Goal: Information Seeking & Learning: Understand process/instructions

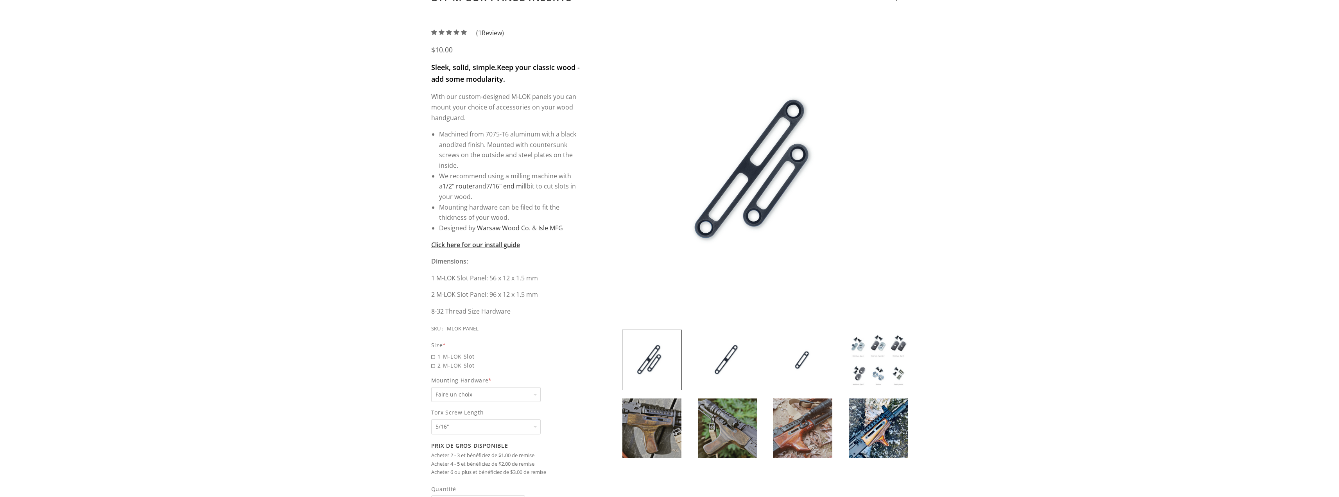
scroll to position [104, 0]
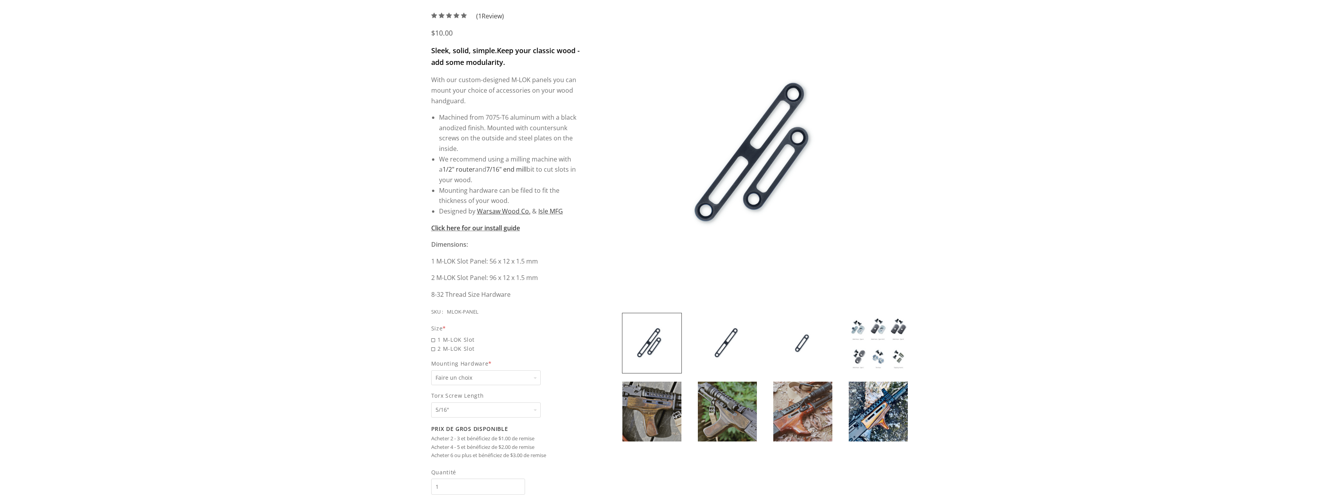
click at [723, 346] on img at bounding box center [727, 343] width 59 height 60
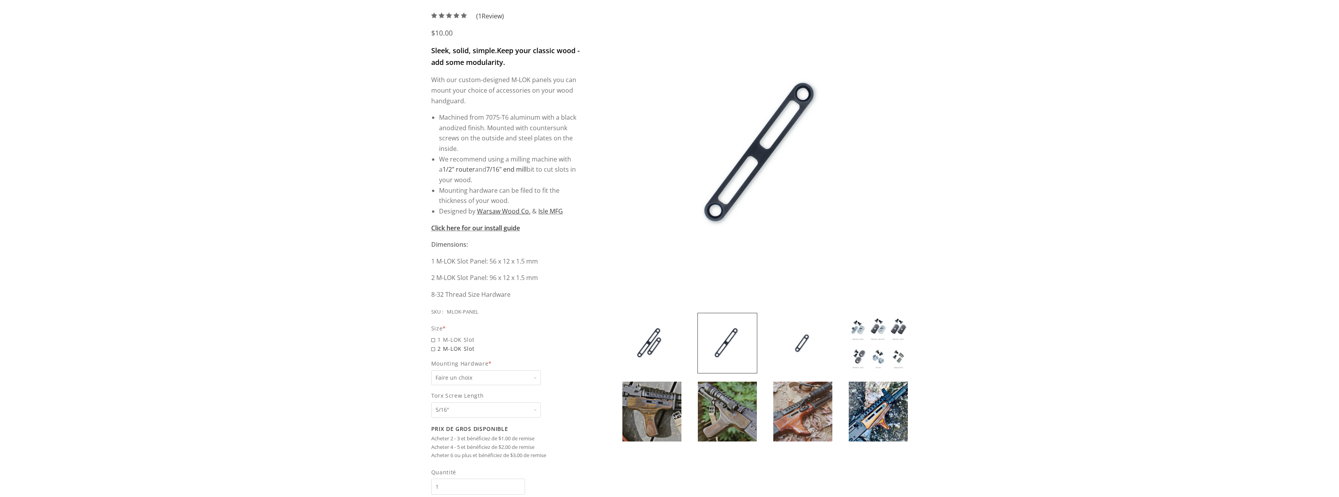
click at [431, 346] on span "2 M-LOK Slot" at bounding box center [506, 348] width 150 height 9
click at [431, 345] on input "2 M-LOK Slot" at bounding box center [485, 344] width 109 height 0
radio input "true"
click at [433, 350] on div "Size *" at bounding box center [506, 345] width 150 height 9
click at [450, 396] on select "Faire un choix None Weld Nuts - Type A & Torx Screws +$1 Weld Nuts - Type A + B…" at bounding box center [485, 395] width 109 height 15
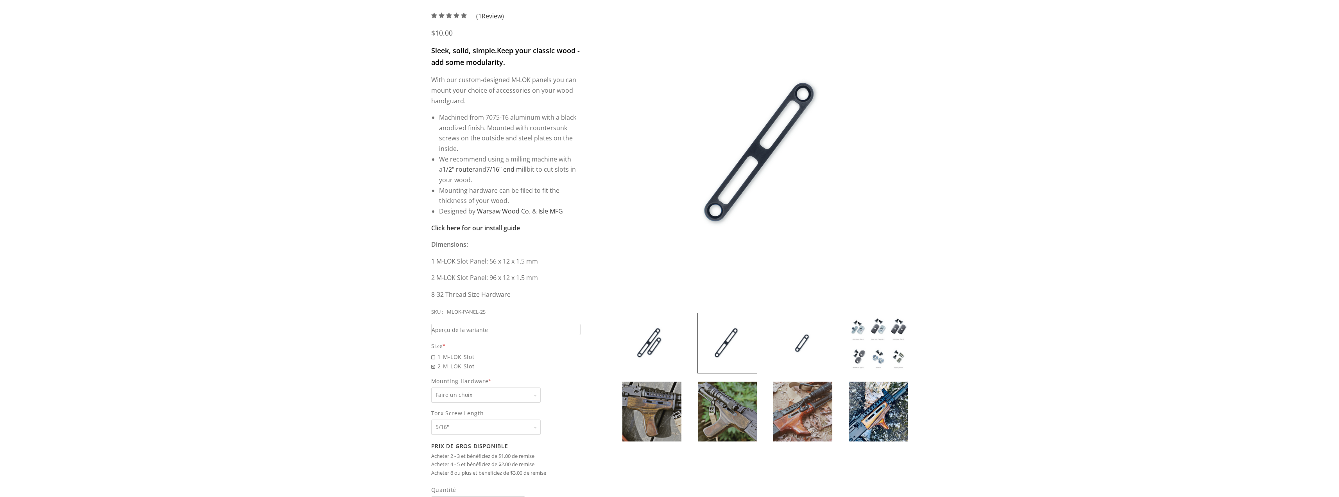
click at [373, 388] on div "5 / 5 ( 1 Review) $10.00 Sleek, solid, simple. Keep your classic wood - add som…" at bounding box center [669, 291] width 1339 height 592
click at [448, 429] on select "Faire un choix 5/16" 3/8" 1/2" 5/8" Aucun" at bounding box center [485, 427] width 109 height 15
click at [309, 352] on div "5 / 5 ( 1 Review) $10.00 Sleek, solid, simple. Keep your classic wood - add som…" at bounding box center [669, 291] width 1339 height 592
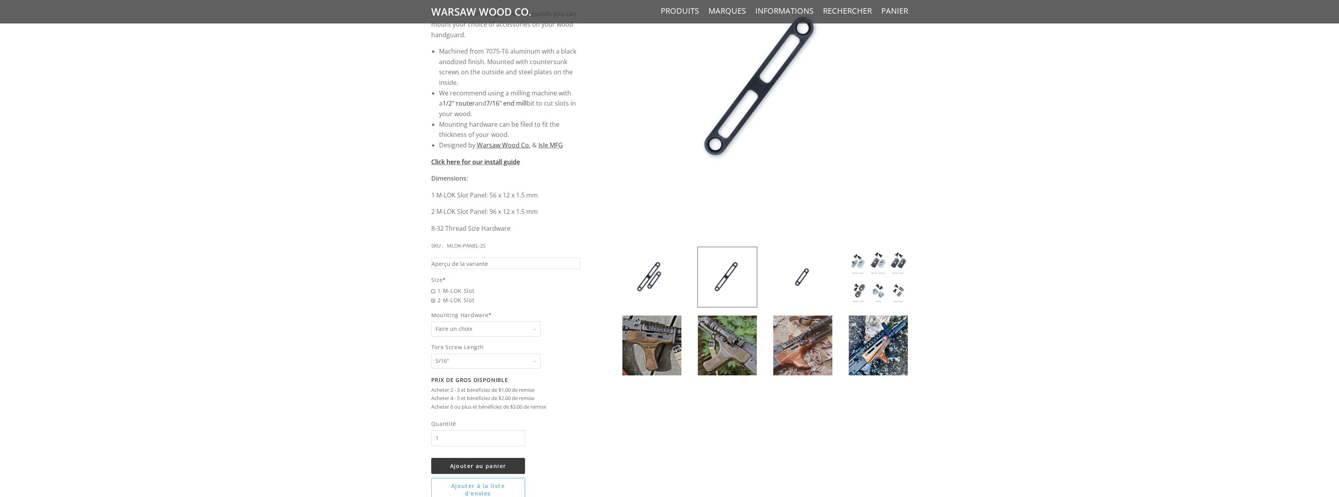
scroll to position [313, 0]
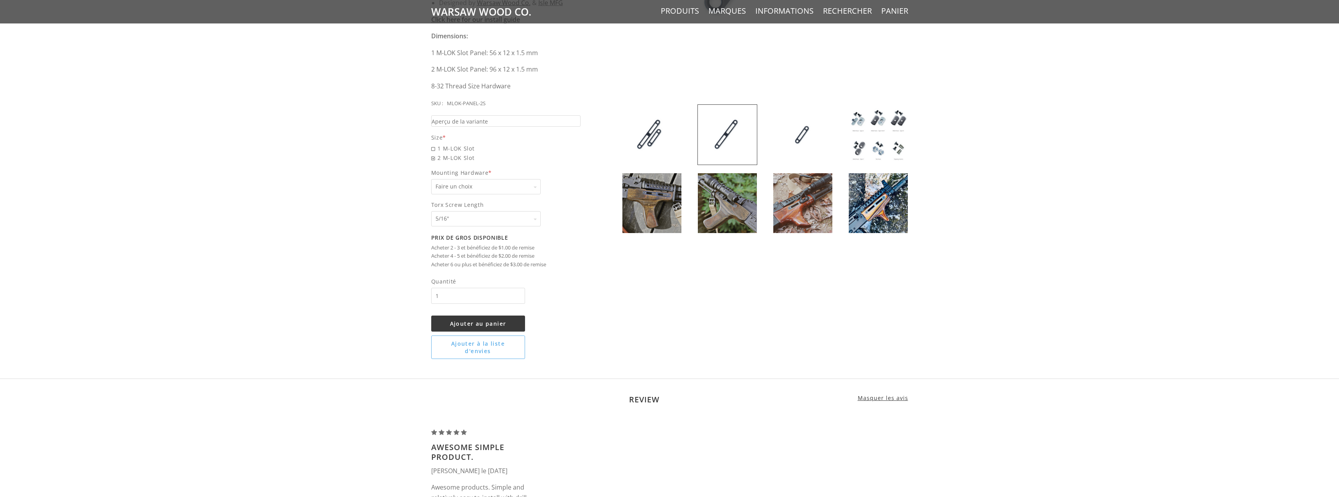
click at [867, 208] on img at bounding box center [878, 203] width 59 height 60
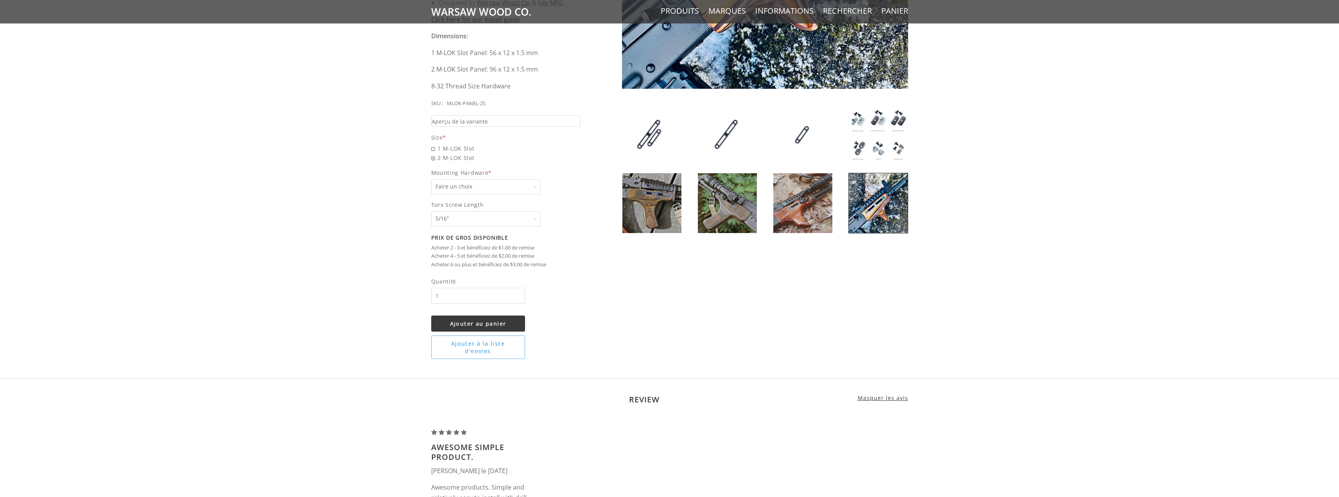
click at [786, 216] on img at bounding box center [803, 203] width 59 height 60
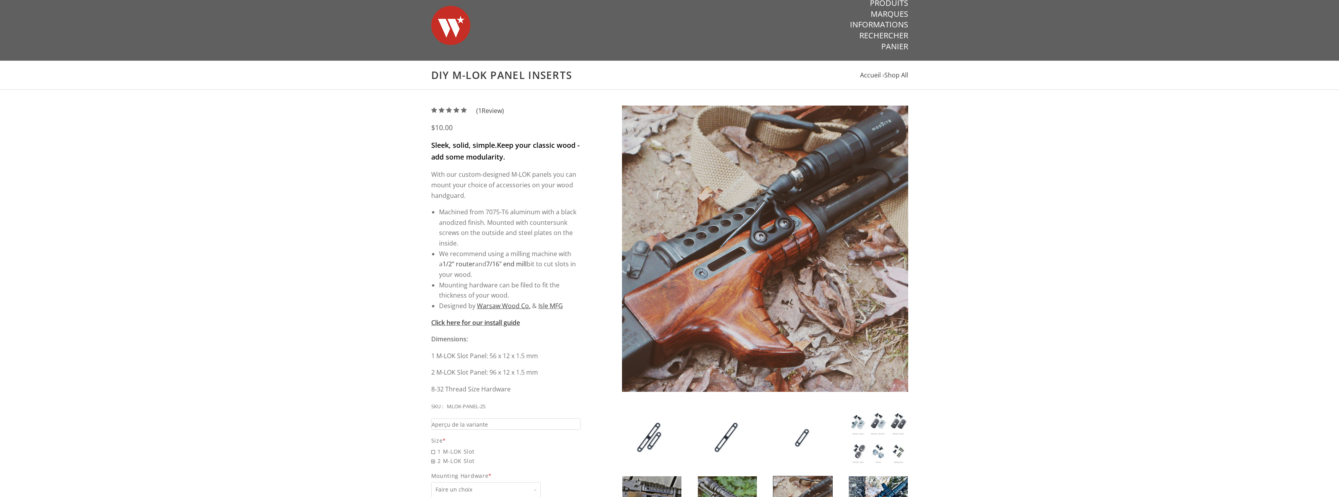
scroll to position [0, 0]
